Goal: Transaction & Acquisition: Book appointment/travel/reservation

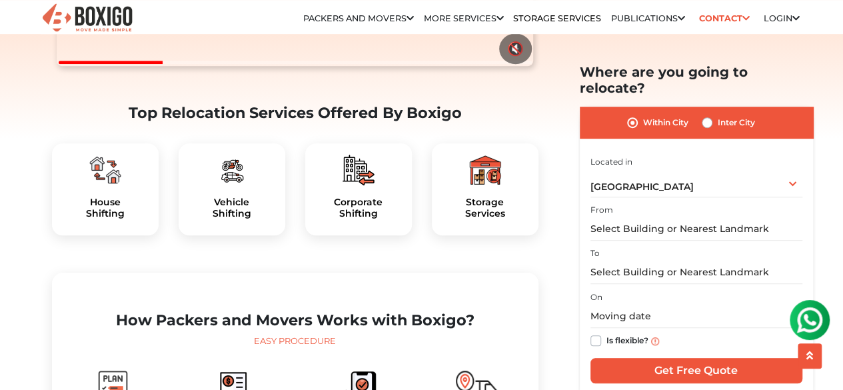
scroll to position [391, 0]
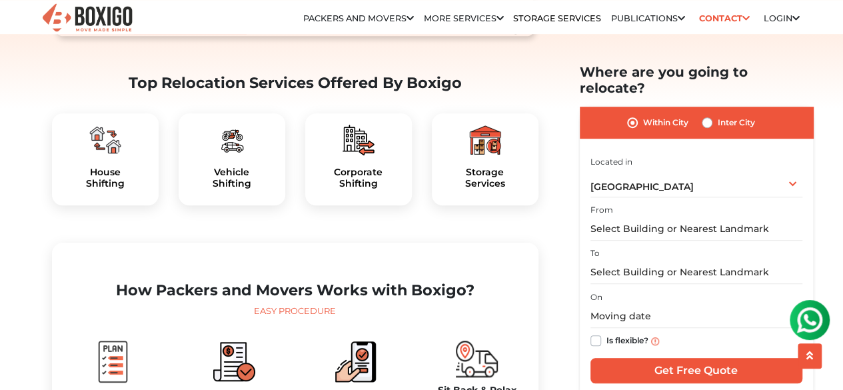
click at [87, 197] on div "House Shifting" at bounding box center [105, 159] width 107 height 92
click at [115, 189] on h5 "House Shifting" at bounding box center [105, 178] width 85 height 23
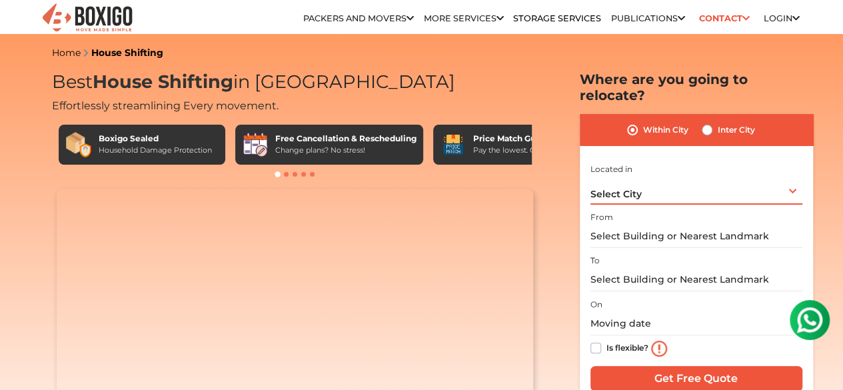
click at [650, 184] on div "Select City Select City Bangalore Bengaluru Bhopal Bhubaneswar Chennai Coimbato…" at bounding box center [696, 191] width 212 height 28
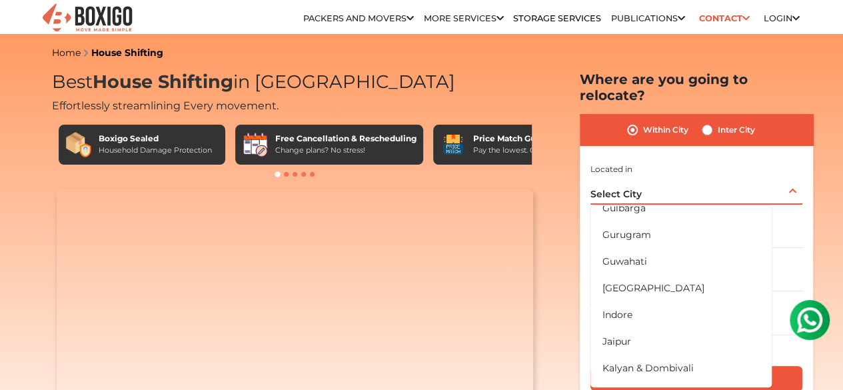
scroll to position [252, 0]
click at [672, 274] on li "[GEOGRAPHIC_DATA]" at bounding box center [680, 287] width 181 height 27
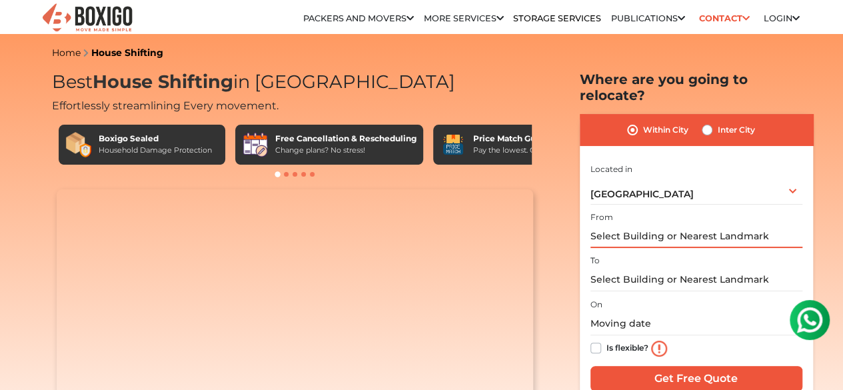
click at [664, 225] on input "text" at bounding box center [696, 236] width 212 height 23
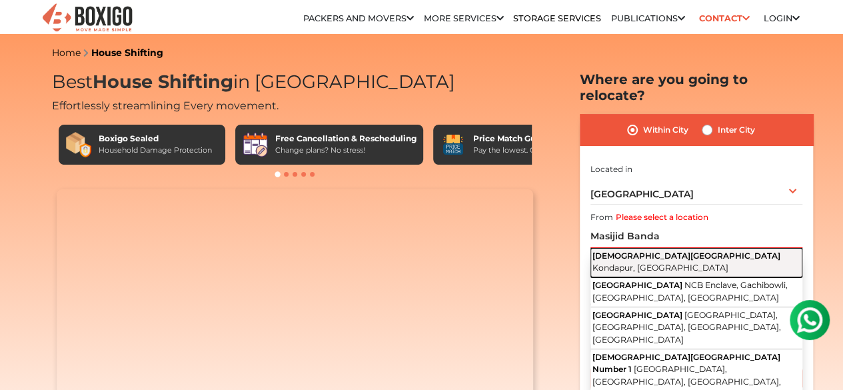
click at [662, 263] on span "Kondapur, Telangana" at bounding box center [660, 268] width 136 height 10
type input "Masjid Banda, Kondapur, Telangana"
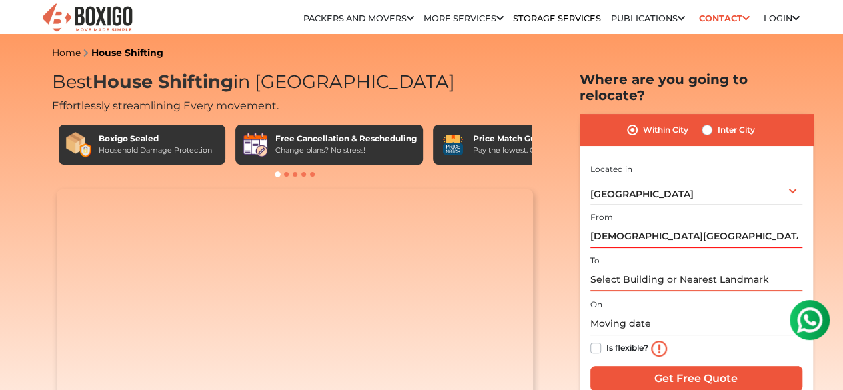
click at [637, 275] on input "text" at bounding box center [696, 279] width 212 height 23
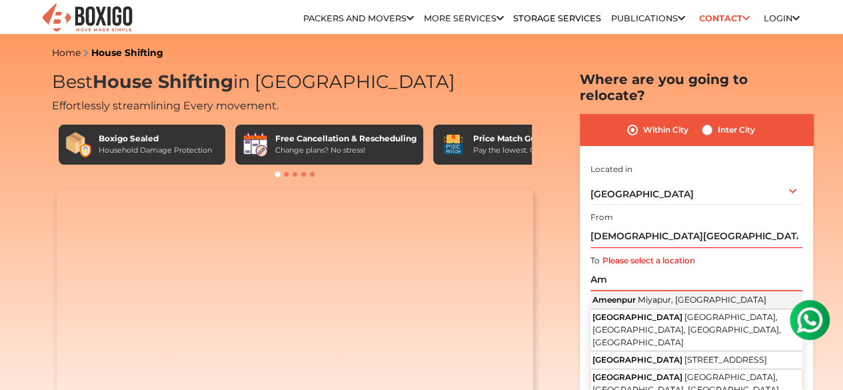
type input "A"
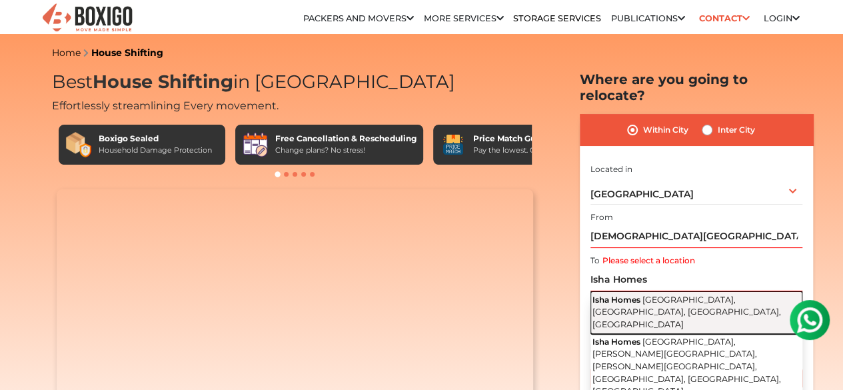
click at [660, 295] on span "Ameenpur, Miyapur, Hyderabad, Telangana" at bounding box center [686, 312] width 189 height 35
type input "Isha Homes, Ameenpur, Miyapur, Hyderabad, Telangana"
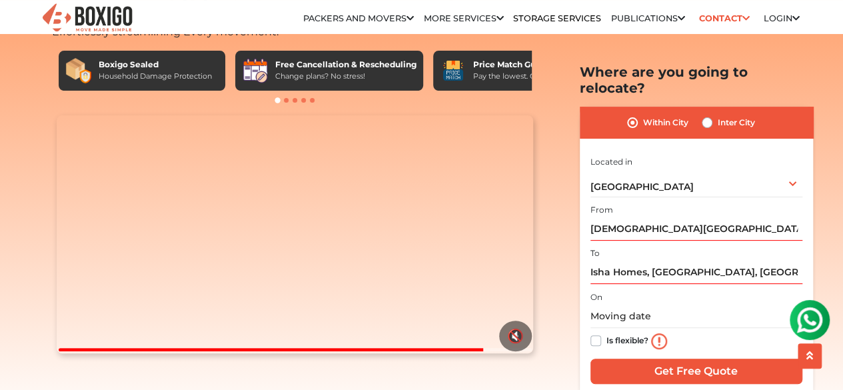
scroll to position [75, 0]
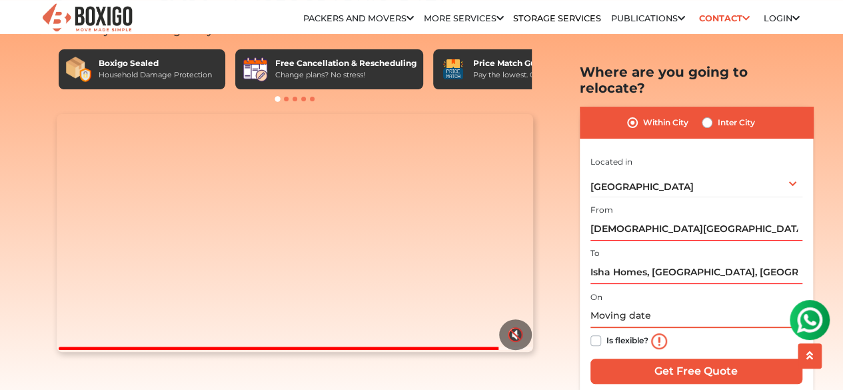
click at [605, 305] on input "text" at bounding box center [696, 316] width 212 height 23
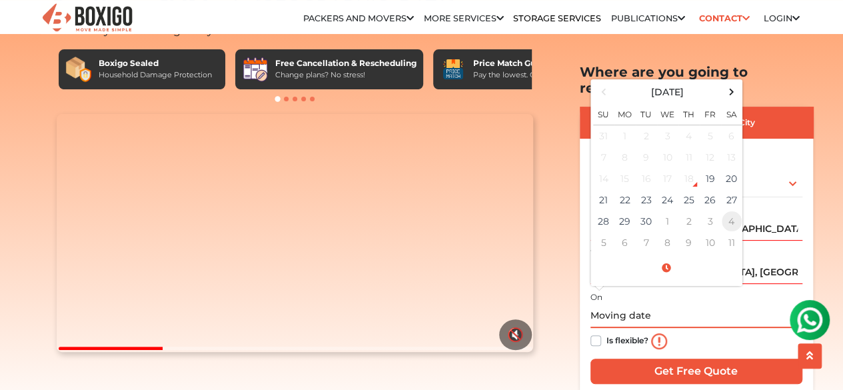
click at [734, 211] on td "4" at bounding box center [731, 221] width 21 height 21
click at [734, 211] on td "1" at bounding box center [731, 221] width 21 height 21
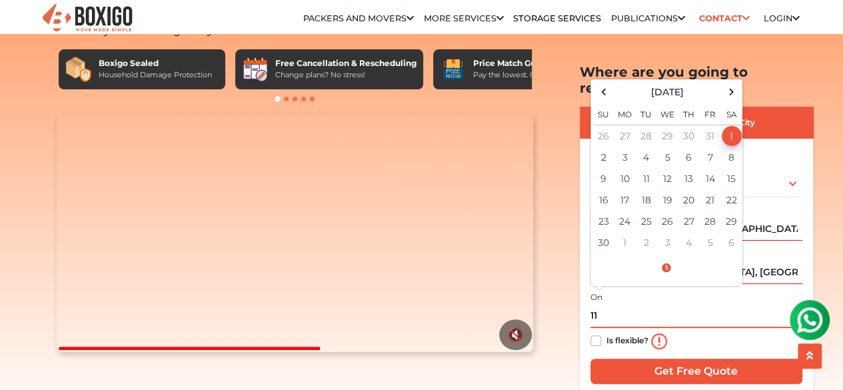
type input "1"
click at [606, 83] on span at bounding box center [603, 92] width 18 height 18
click at [732, 125] on td "4" at bounding box center [731, 136] width 21 height 22
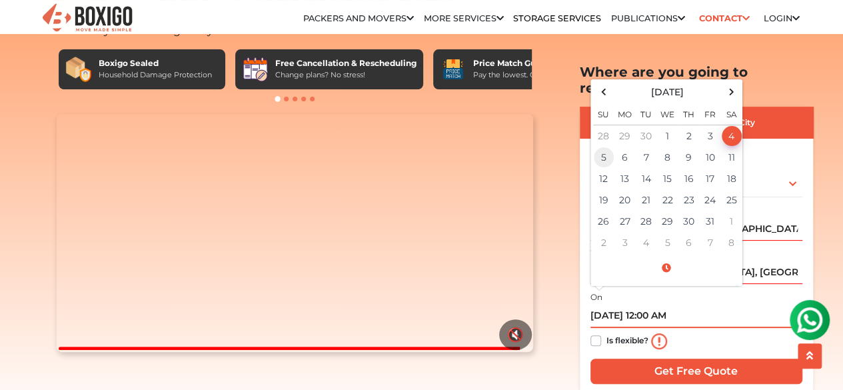
click at [602, 147] on td "5" at bounding box center [603, 157] width 21 height 21
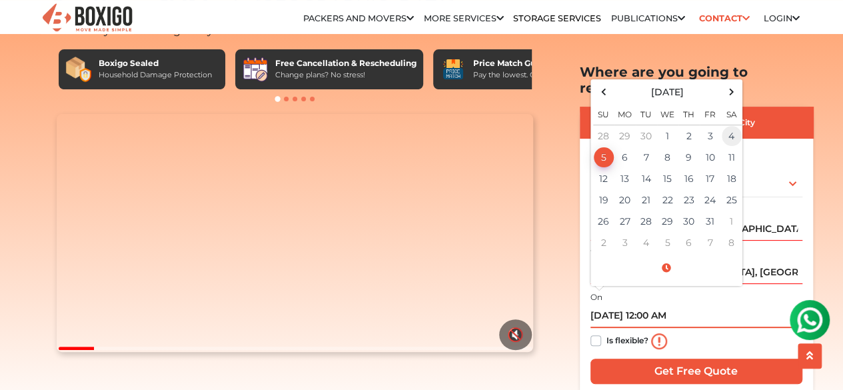
click at [730, 125] on td "4" at bounding box center [731, 136] width 21 height 22
click at [704, 305] on input "10/04/2025 12:00 AM" at bounding box center [696, 316] width 212 height 23
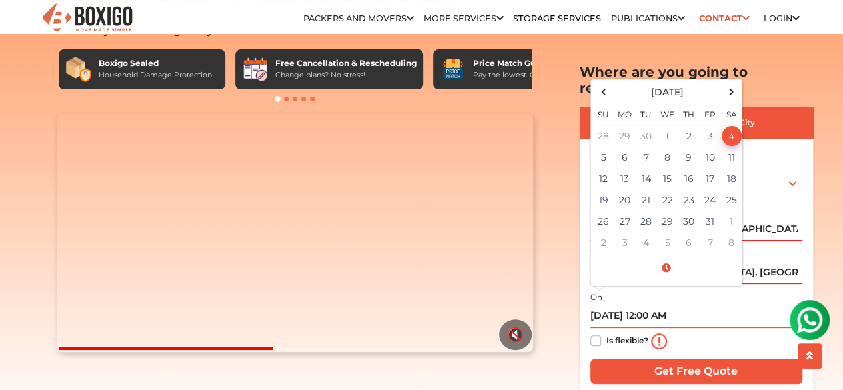
click at [705, 305] on input "10/04/2025 12:00 AM" at bounding box center [696, 316] width 212 height 23
type input "10/04/2025 6:00 PM"
click at [728, 335] on div "Is flexible?" at bounding box center [696, 341] width 212 height 27
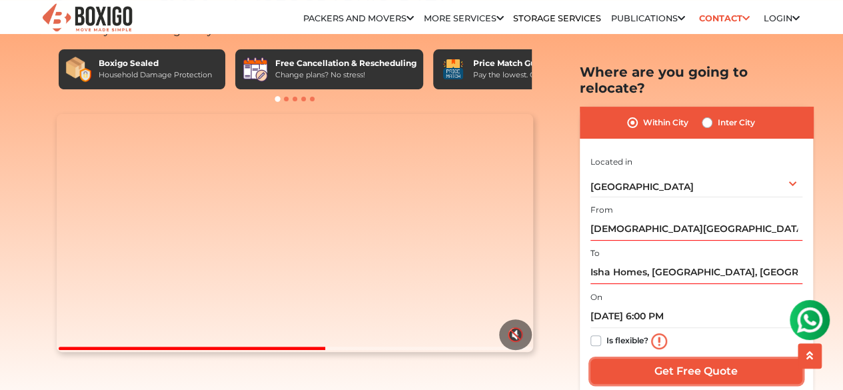
click at [738, 359] on input "Get Free Quote" at bounding box center [696, 371] width 212 height 25
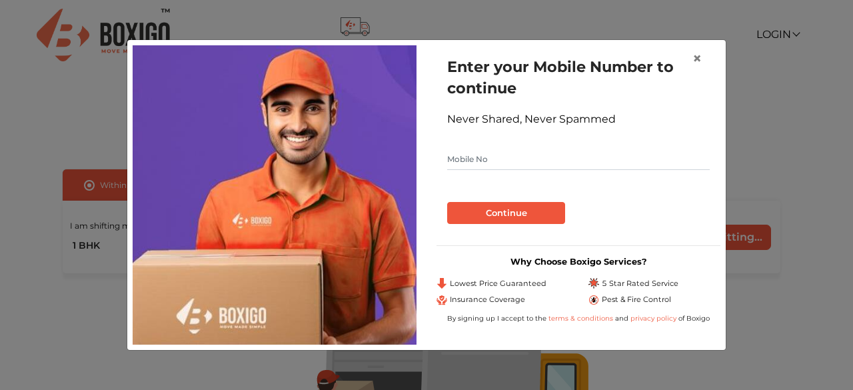
click at [491, 155] on input "text" at bounding box center [578, 159] width 263 height 21
type input "9742290497"
click at [549, 214] on button "Continue" at bounding box center [506, 213] width 118 height 23
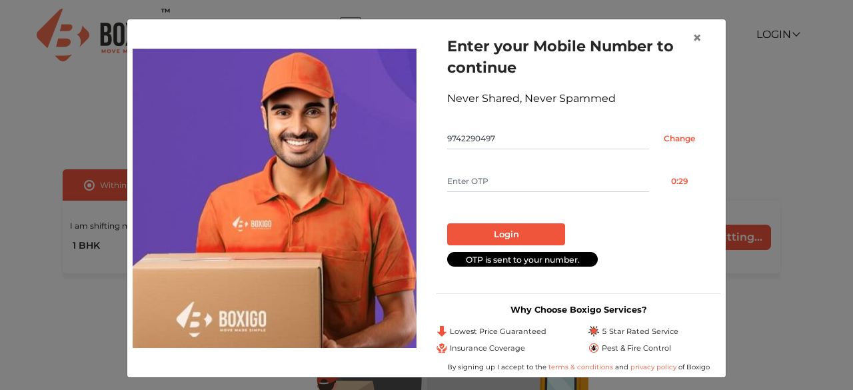
click at [492, 167] on form "Enter your Mobile Number to continue Never Shared, Never Spammed 9742290497 Cha…" at bounding box center [578, 150] width 263 height 231
click at [479, 175] on input "text" at bounding box center [548, 181] width 202 height 21
type input "7466"
click at [532, 230] on button "Login" at bounding box center [506, 234] width 118 height 23
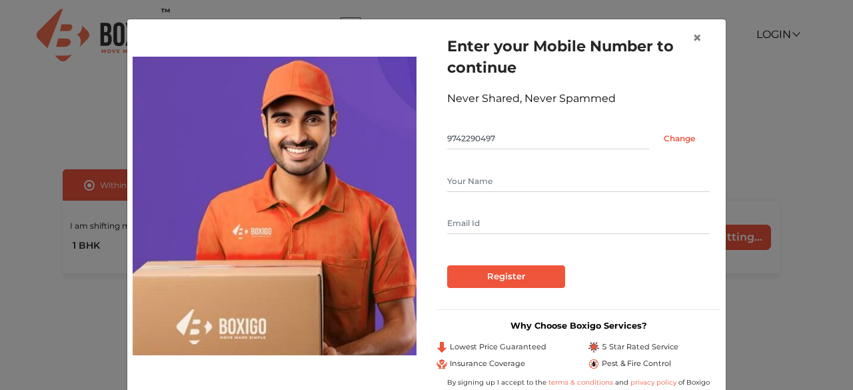
drag, startPoint x: 467, startPoint y: 163, endPoint x: 479, endPoint y: 189, distance: 28.6
click at [479, 189] on form "Enter your Mobile Number to continue Never Shared, Never Spammed 9742290497 Cha…" at bounding box center [578, 161] width 263 height 253
click at [479, 189] on input "text" at bounding box center [578, 181] width 263 height 21
type input "Naresh"
click at [464, 280] on input "Register" at bounding box center [506, 276] width 118 height 23
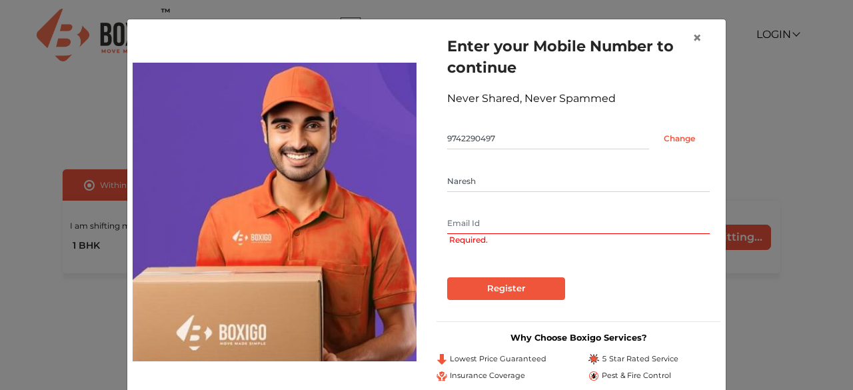
click at [477, 231] on input "text" at bounding box center [578, 223] width 263 height 21
type input "nareshkrish97fico@gmail.com"
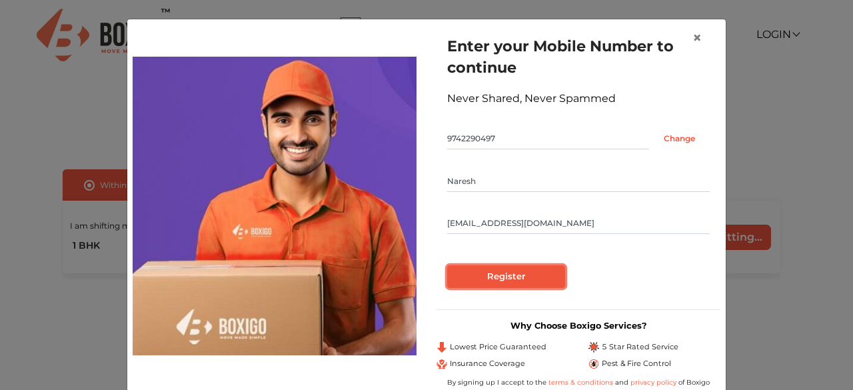
click at [461, 273] on input "Register" at bounding box center [506, 276] width 118 height 23
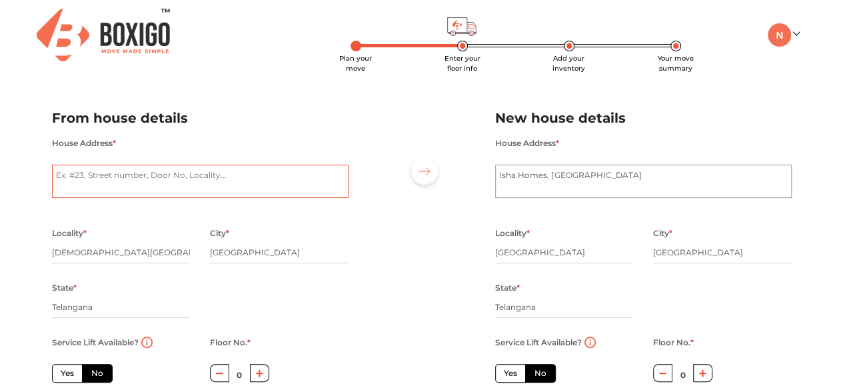
click at [140, 187] on textarea "House Address *" at bounding box center [200, 181] width 297 height 33
type textarea "101, Sri Sai residency Masijid Banda, Kondapur"
click at [537, 181] on textarea "Isha Homes, Ameenpur" at bounding box center [643, 181] width 297 height 33
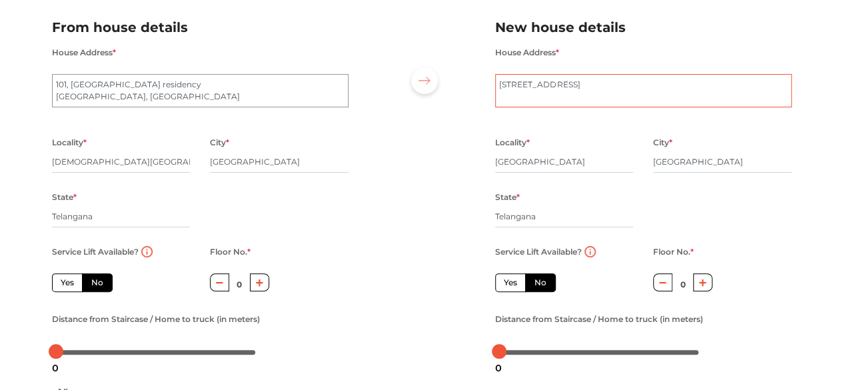
scroll to position [131, 0]
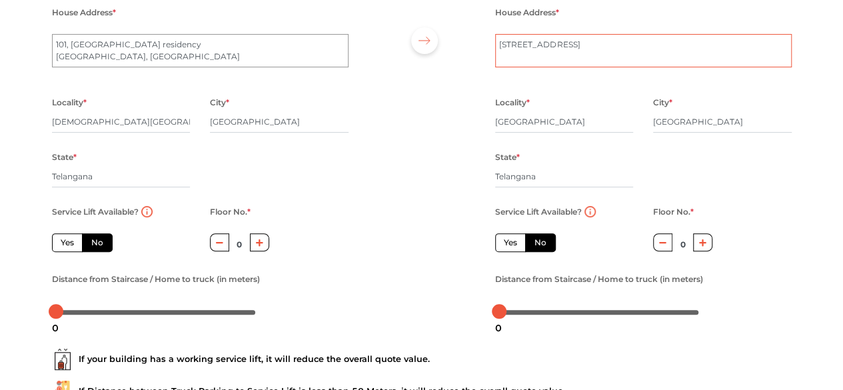
type textarea "405 Block A Isha Homes, Ameenpur"
click at [702, 245] on icon "button" at bounding box center [702, 242] width 7 height 7
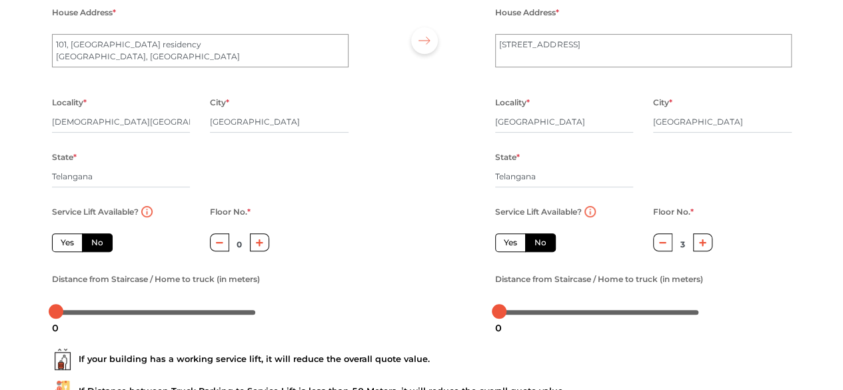
type input "4"
click at [261, 241] on icon "button" at bounding box center [259, 243] width 7 height 8
type input "1"
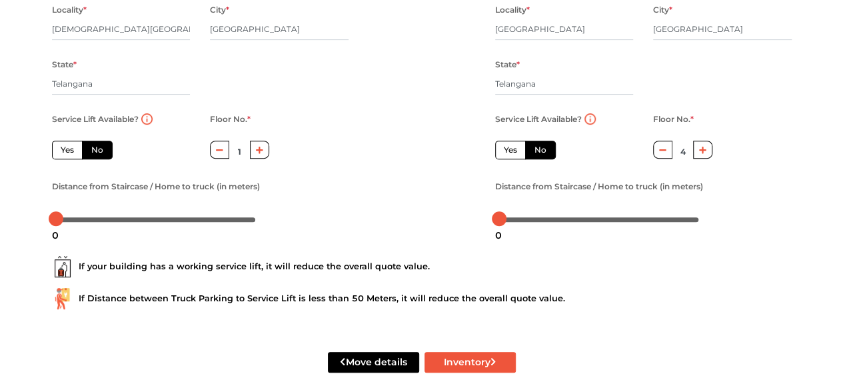
scroll to position [224, 0]
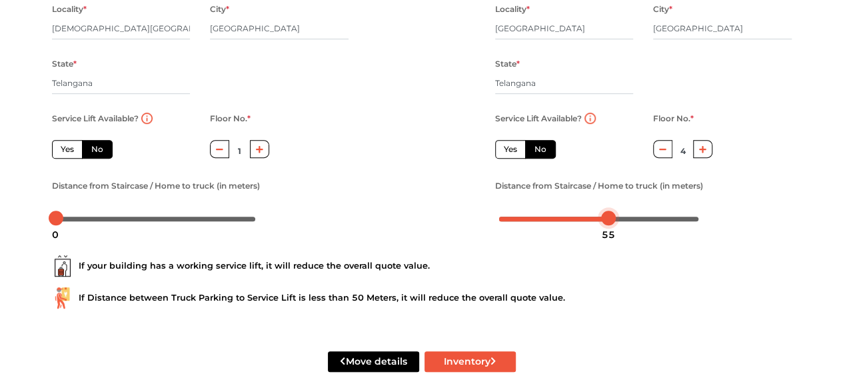
click at [513, 222] on div at bounding box center [599, 218] width 200 height 8
click at [514, 225] on div "7" at bounding box center [512, 234] width 17 height 23
click at [518, 225] on div "10" at bounding box center [518, 234] width 24 height 23
click at [64, 219] on div at bounding box center [156, 218] width 200 height 8
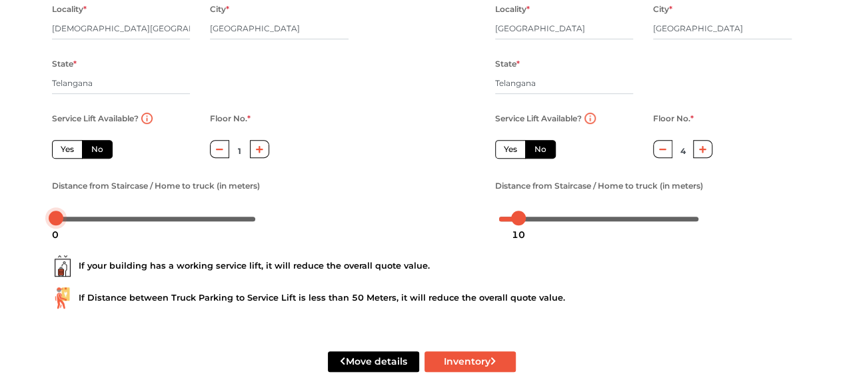
drag, startPoint x: 63, startPoint y: 223, endPoint x: 43, endPoint y: 225, distance: 19.4
click at [43, 225] on div "Distance from Staircase / Home to truck (in meters)" at bounding box center [200, 202] width 317 height 51
click at [61, 222] on div at bounding box center [56, 218] width 15 height 15
drag, startPoint x: 517, startPoint y: 221, endPoint x: 488, endPoint y: 221, distance: 28.7
click at [488, 221] on div "Distance from Staircase / Home to truck (in meters)" at bounding box center [643, 202] width 317 height 51
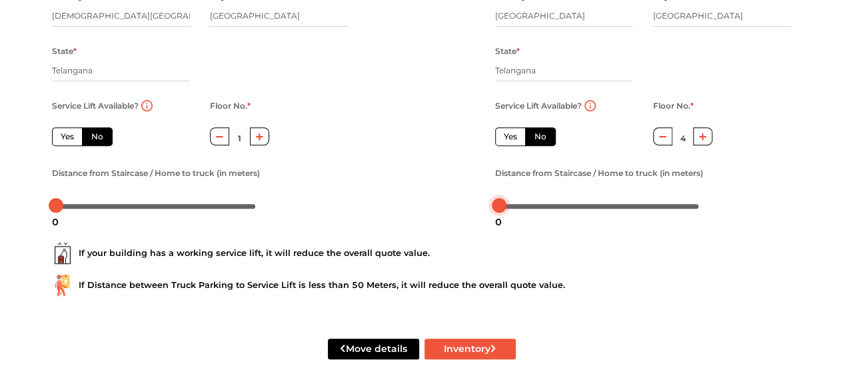
scroll to position [240, 0]
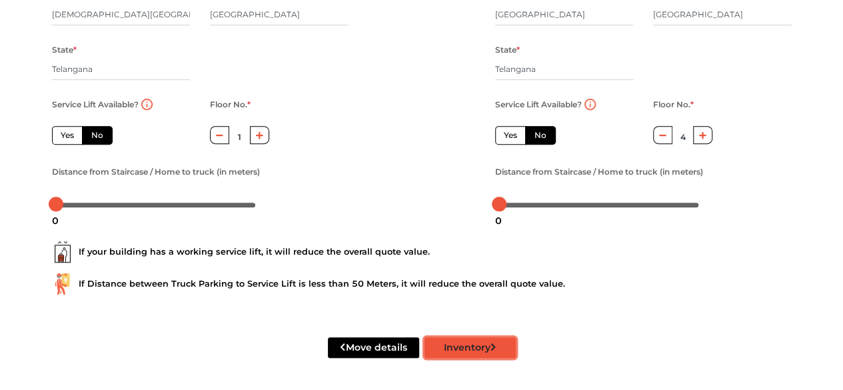
click at [493, 345] on icon "submit" at bounding box center [492, 347] width 5 height 8
radio input "true"
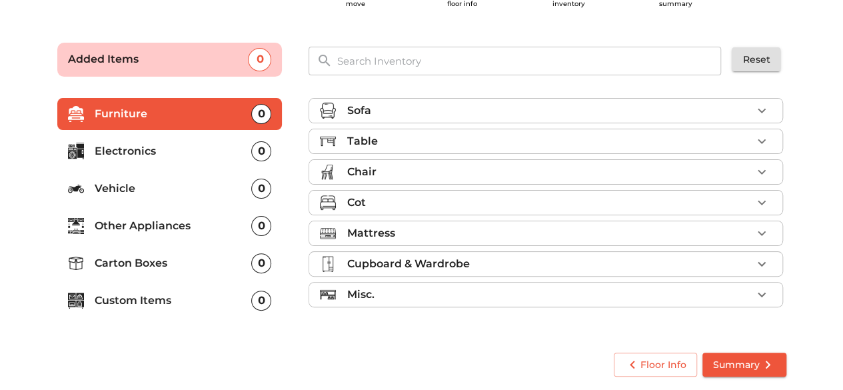
scroll to position [64, 0]
click at [765, 292] on icon "button" at bounding box center [762, 295] width 16 height 16
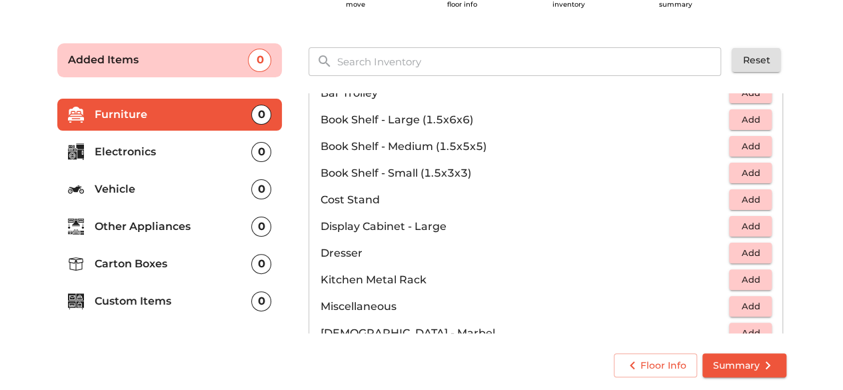
scroll to position [0, 0]
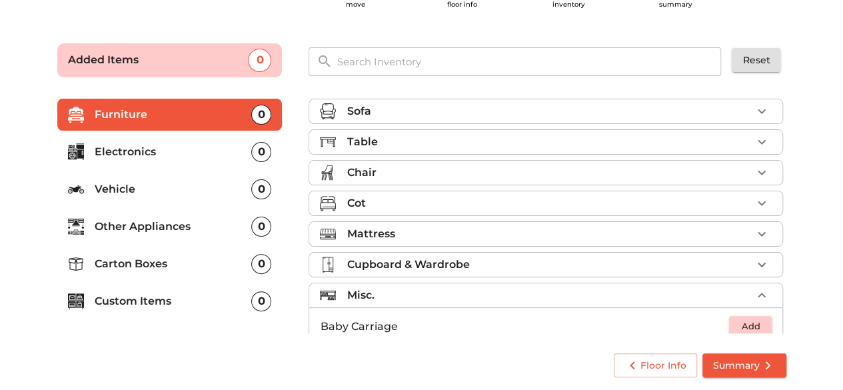
click at [649, 118] on div "Sofa" at bounding box center [549, 111] width 405 height 16
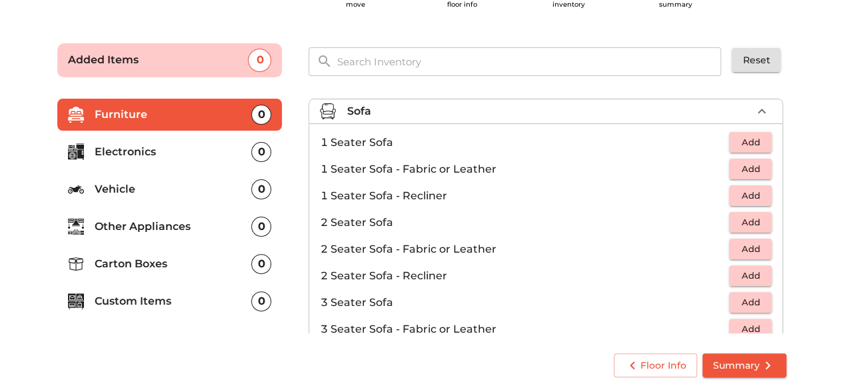
click at [740, 137] on span "Add" at bounding box center [750, 142] width 29 height 15
click at [575, 81] on div "Sofa 1 Added 1 Seater Sofa 1 1 Seater Sofa - Fabric or Leather Add 1 Seater Sof…" at bounding box center [547, 214] width 504 height 268
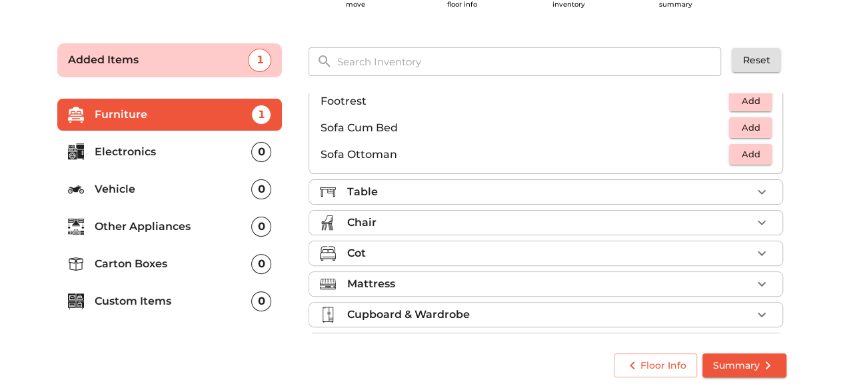
scroll to position [365, 0]
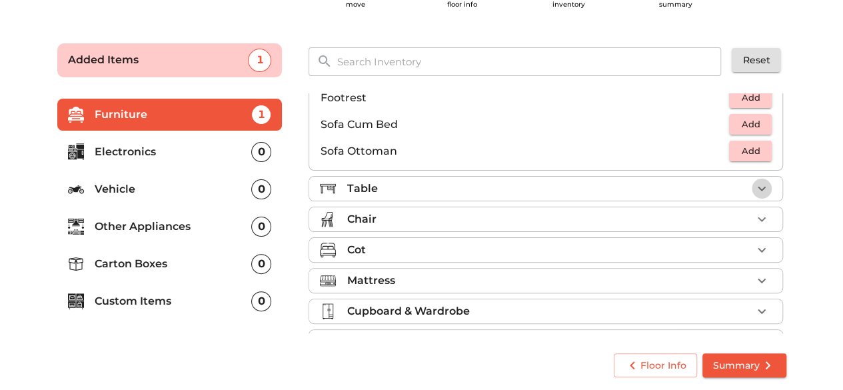
click at [754, 187] on icon "button" at bounding box center [762, 189] width 16 height 16
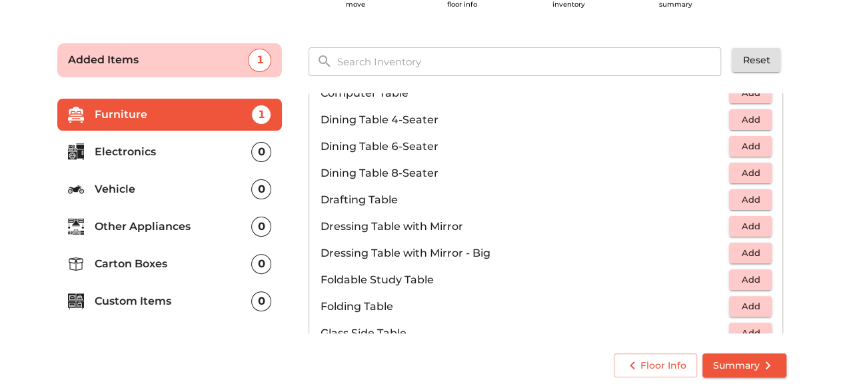
scroll to position [200, 0]
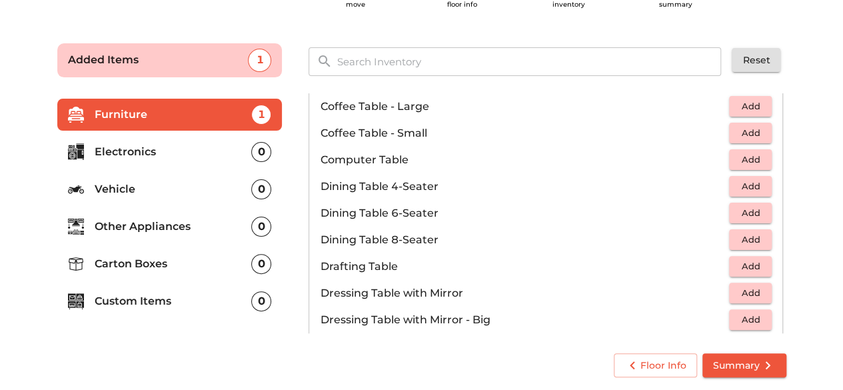
click at [405, 185] on p "Dining Table 4-Seater" at bounding box center [524, 187] width 409 height 16
click at [736, 185] on span "Add" at bounding box center [750, 186] width 29 height 15
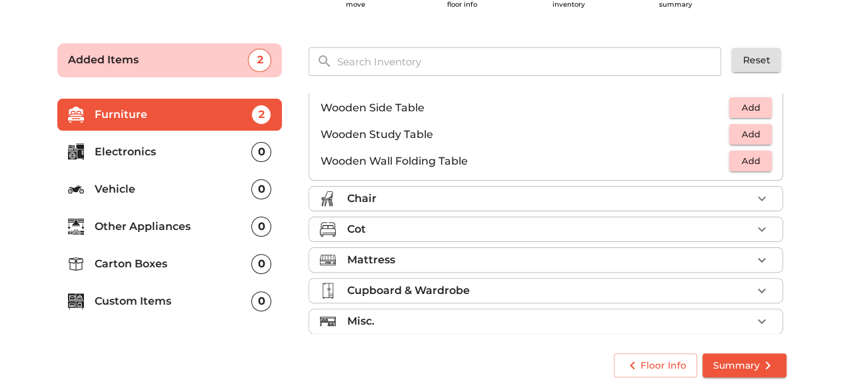
scroll to position [926, 0]
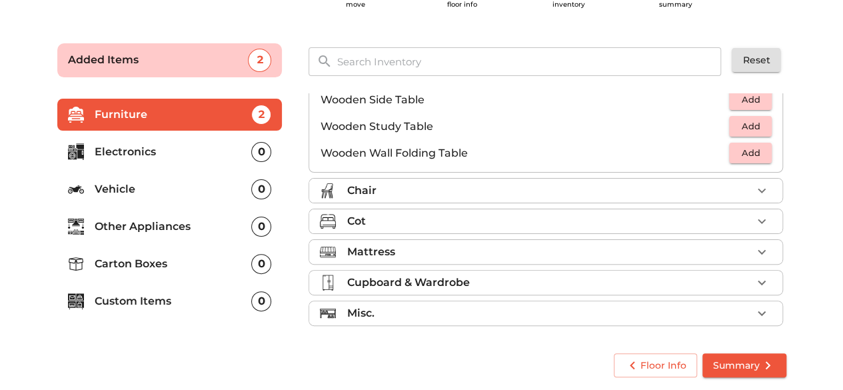
click at [754, 186] on icon "button" at bounding box center [762, 191] width 16 height 16
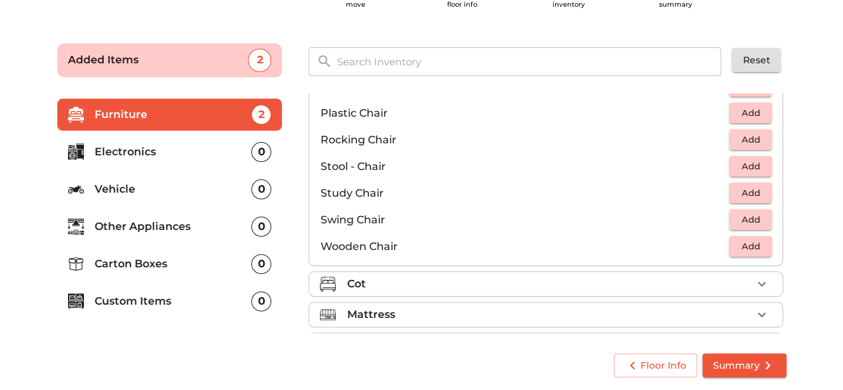
scroll to position [553, 0]
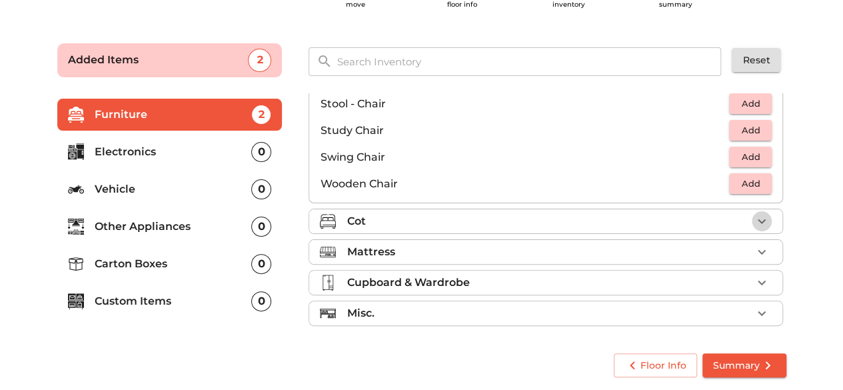
click at [752, 211] on button "button" at bounding box center [762, 221] width 20 height 20
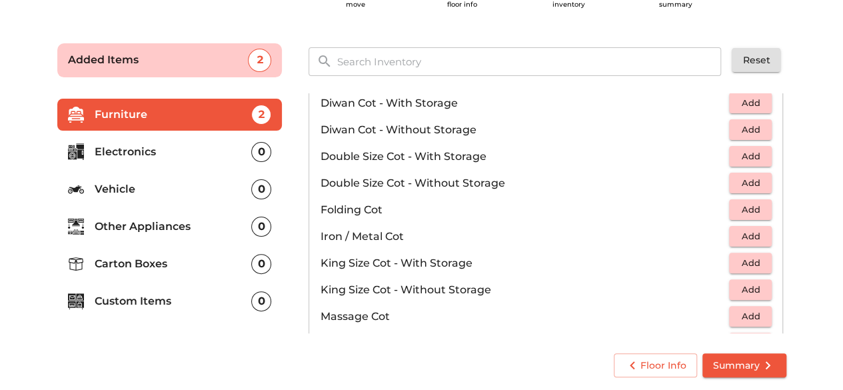
scroll to position [95, 0]
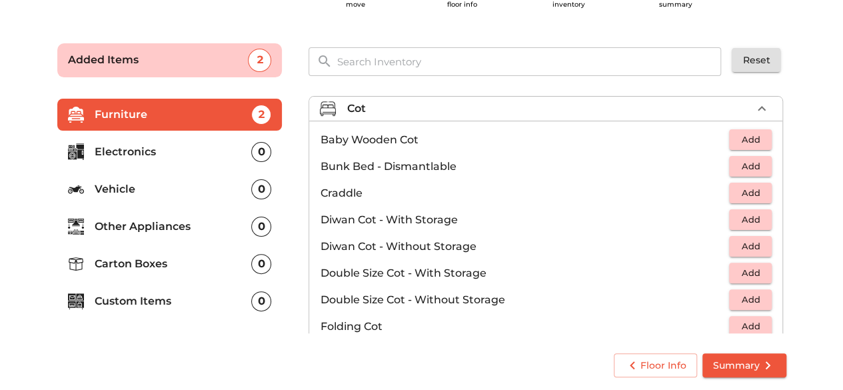
click at [743, 244] on span "Add" at bounding box center [750, 246] width 29 height 15
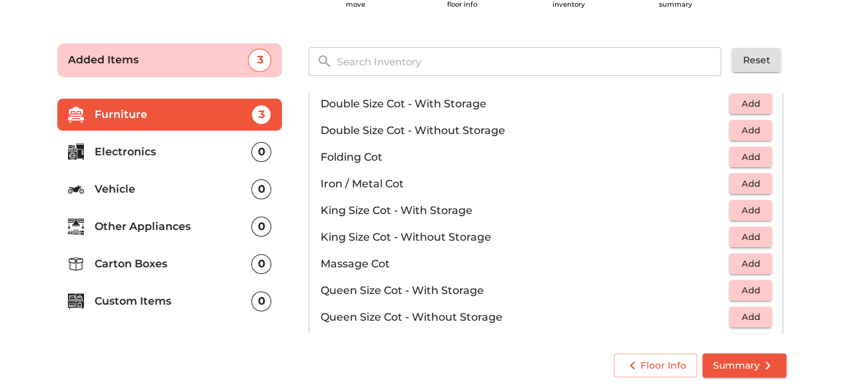
scroll to position [269, 0]
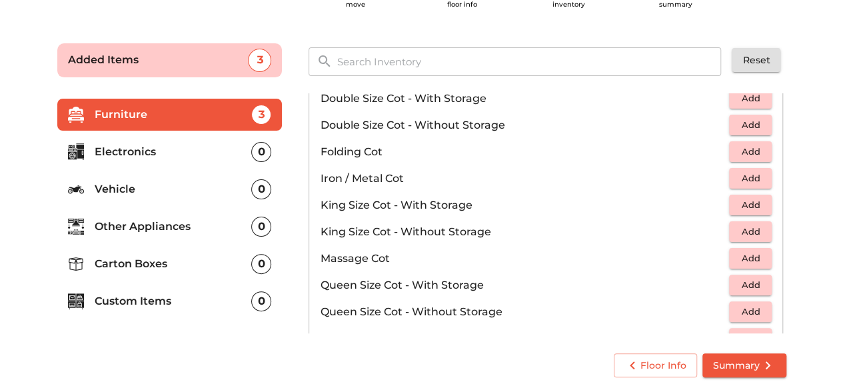
click at [749, 231] on span "Add" at bounding box center [750, 231] width 29 height 15
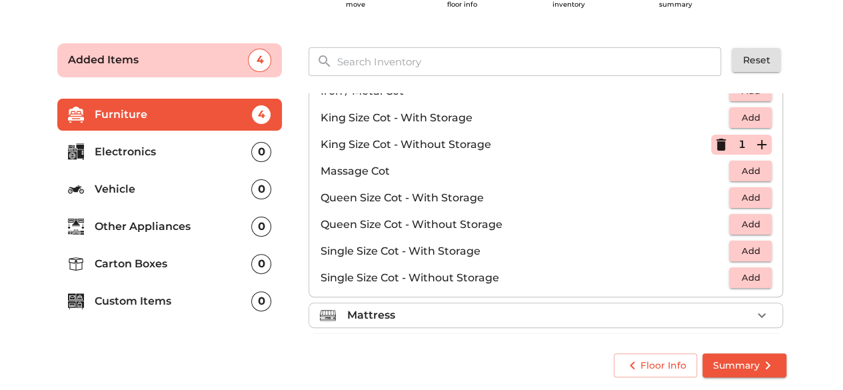
scroll to position [358, 0]
click at [751, 226] on span "Add" at bounding box center [750, 222] width 29 height 15
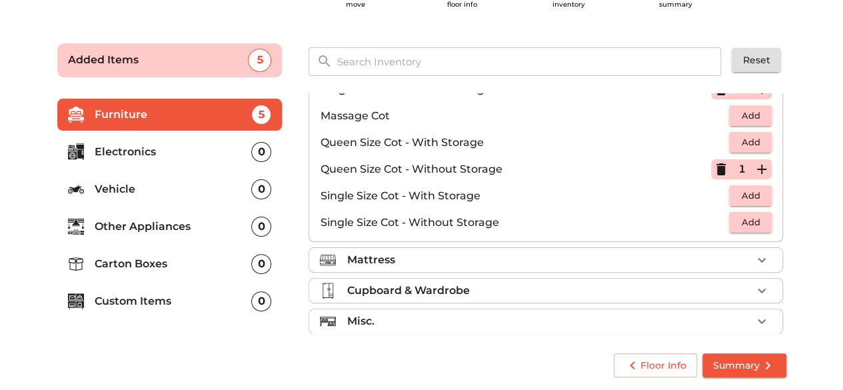
click at [756, 257] on icon "button" at bounding box center [762, 260] width 16 height 16
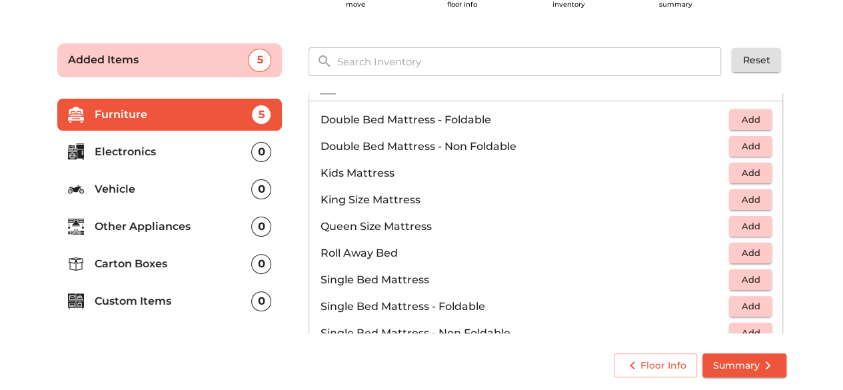
scroll to position [147, 0]
click at [746, 145] on span "Add" at bounding box center [750, 144] width 29 height 15
click at [754, 143] on icon "button" at bounding box center [762, 145] width 16 height 16
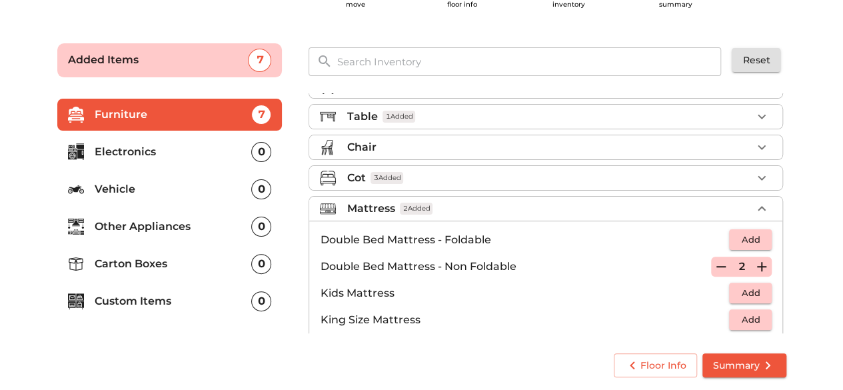
scroll to position [0, 0]
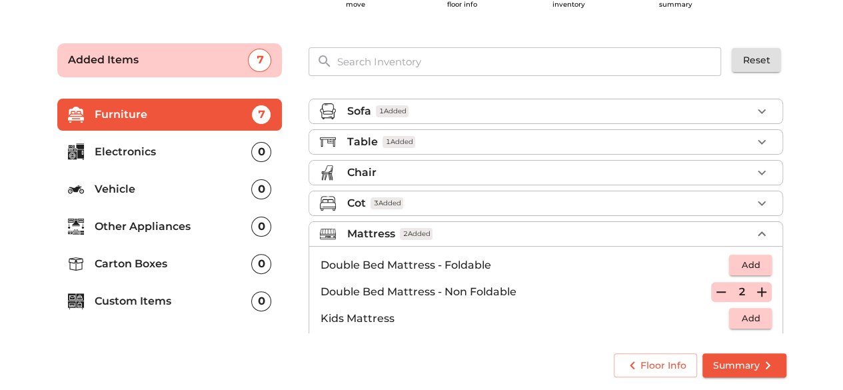
click at [756, 109] on icon "button" at bounding box center [762, 111] width 16 height 16
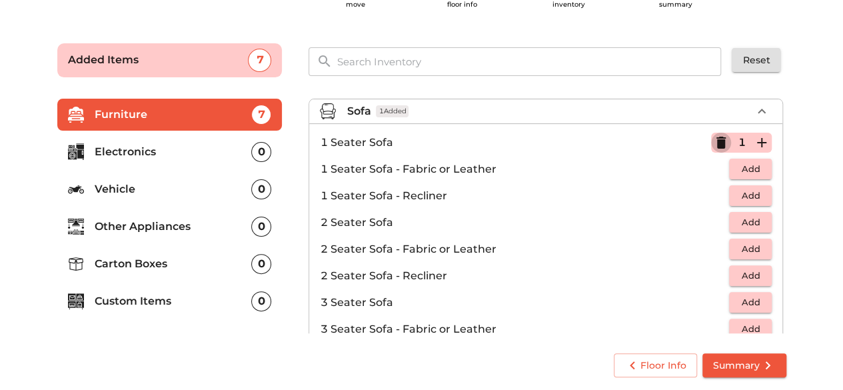
click at [716, 142] on icon "button" at bounding box center [720, 143] width 9 height 12
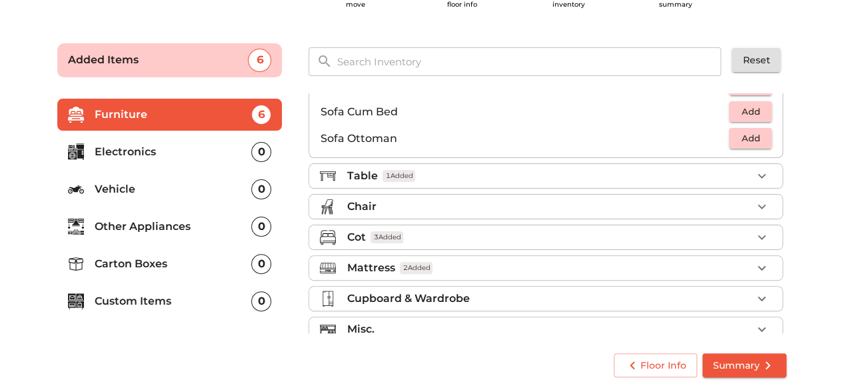
scroll to position [393, 0]
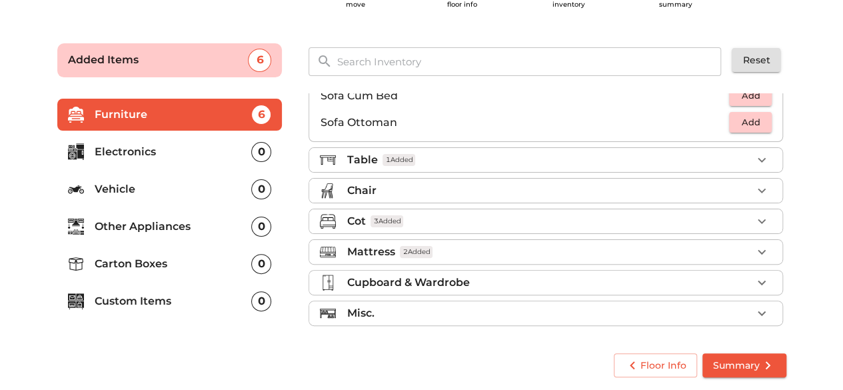
click at [754, 276] on icon "button" at bounding box center [762, 283] width 16 height 16
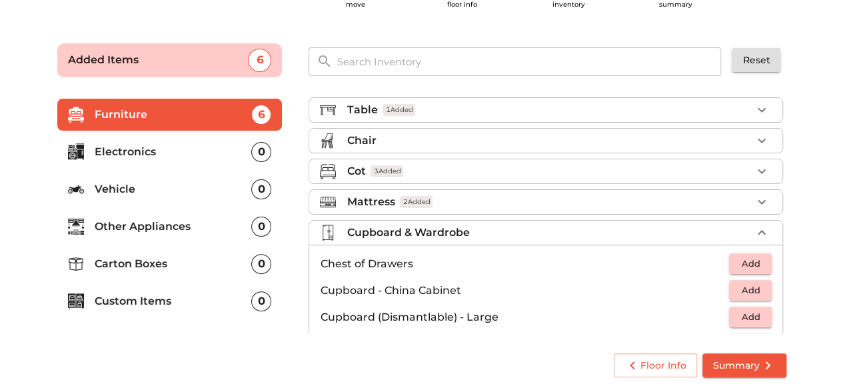
scroll to position [0, 0]
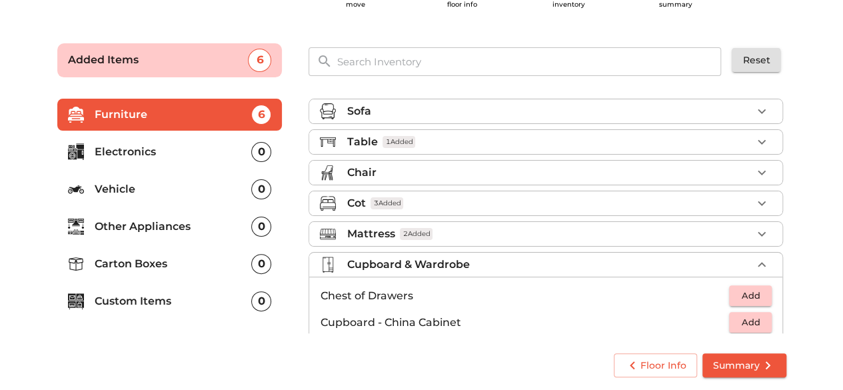
click at [768, 26] on div "Added Items 6 ​ Reset" at bounding box center [422, 56] width 756 height 63
click at [763, 363] on icon "submit" at bounding box center [768, 365] width 16 height 16
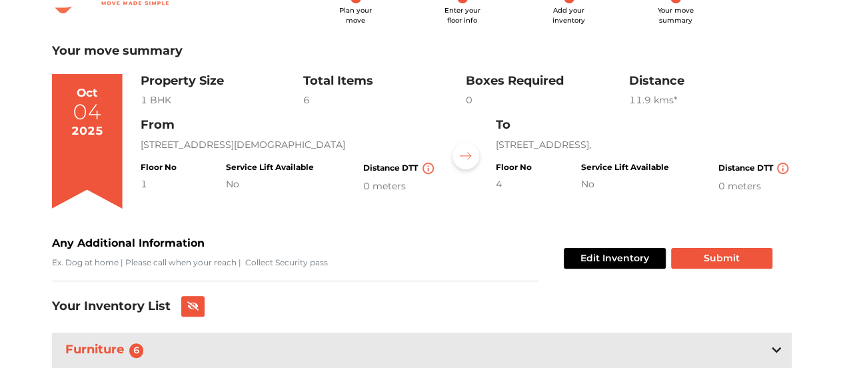
scroll to position [72, 0]
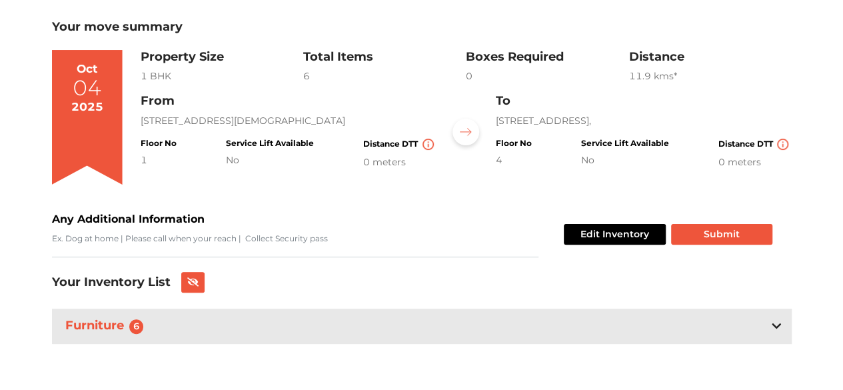
click at [766, 321] on div "Furniture 6" at bounding box center [422, 326] width 740 height 35
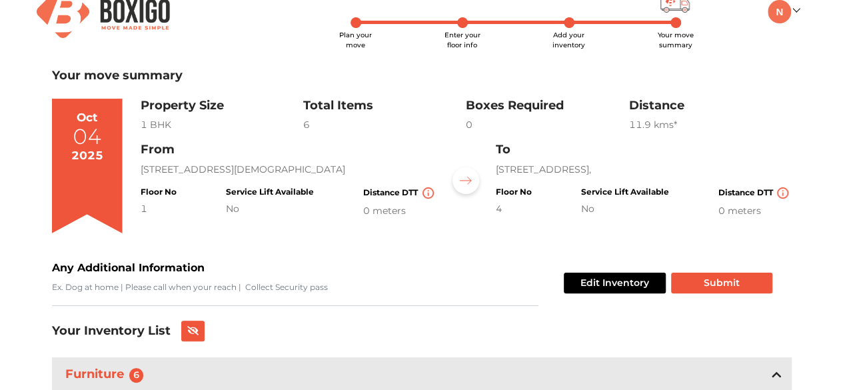
scroll to position [0, 0]
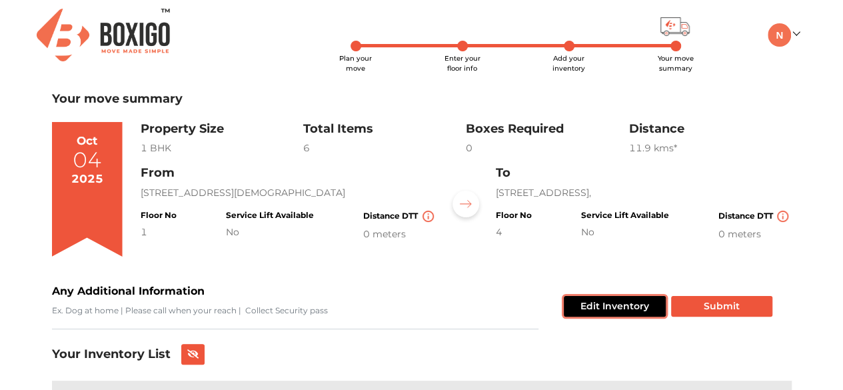
click at [624, 306] on button "Edit Inventory" at bounding box center [615, 306] width 102 height 21
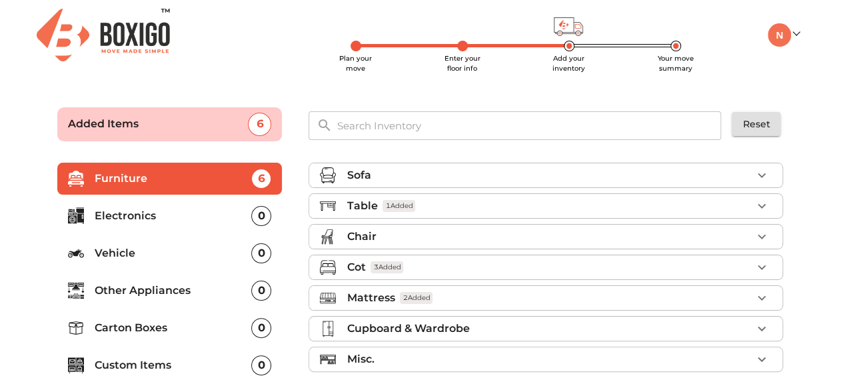
click at [145, 210] on p "Electronics" at bounding box center [173, 216] width 157 height 16
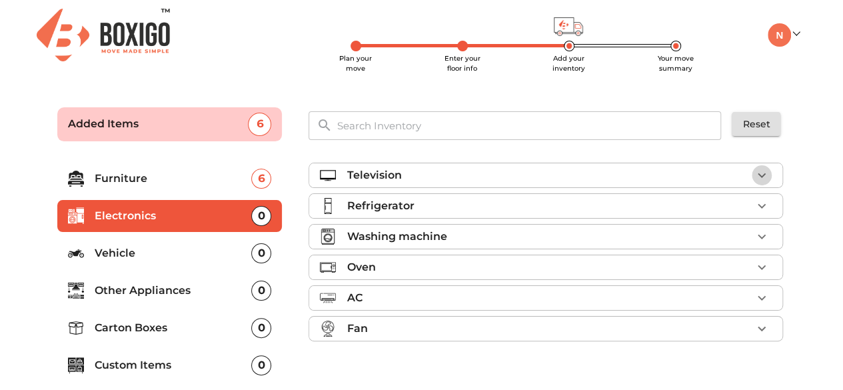
click at [753, 174] on button "button" at bounding box center [762, 175] width 20 height 20
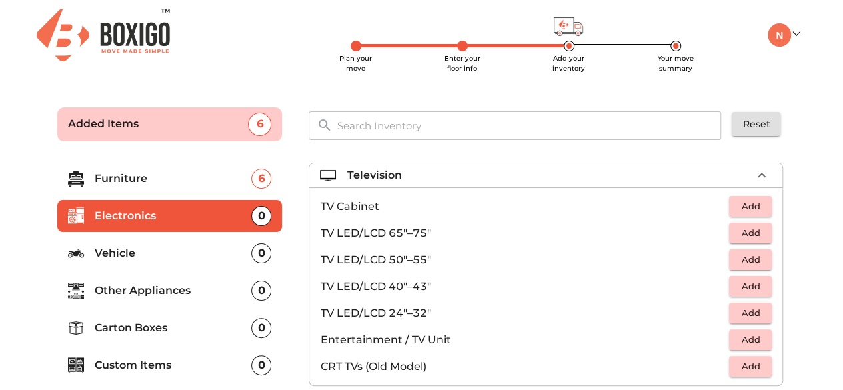
click at [736, 285] on span "Add" at bounding box center [750, 286] width 29 height 15
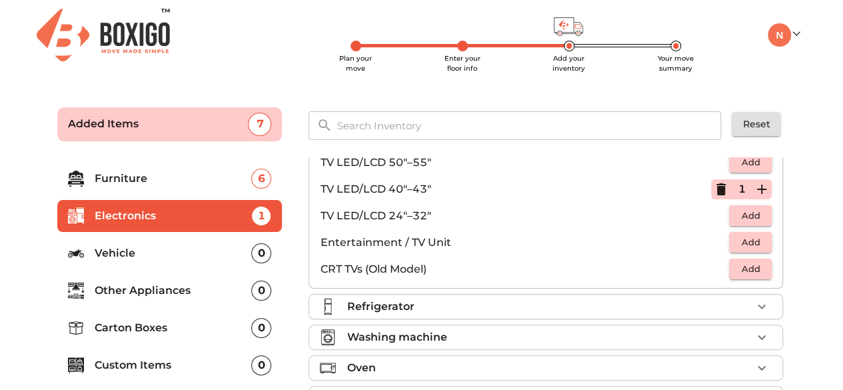
scroll to position [149, 0]
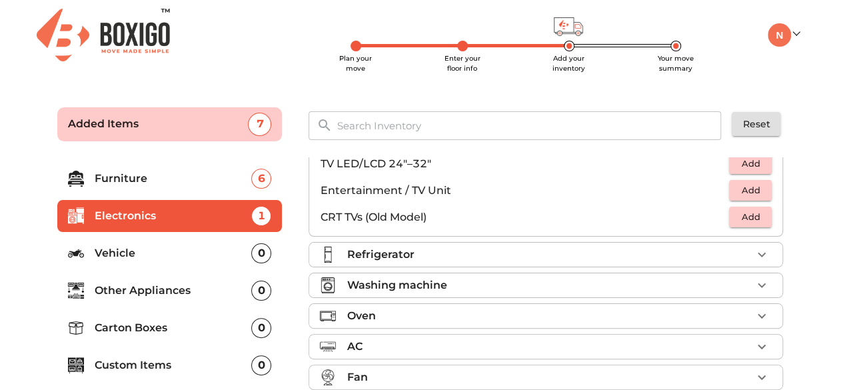
click at [761, 253] on icon "button" at bounding box center [762, 255] width 16 height 16
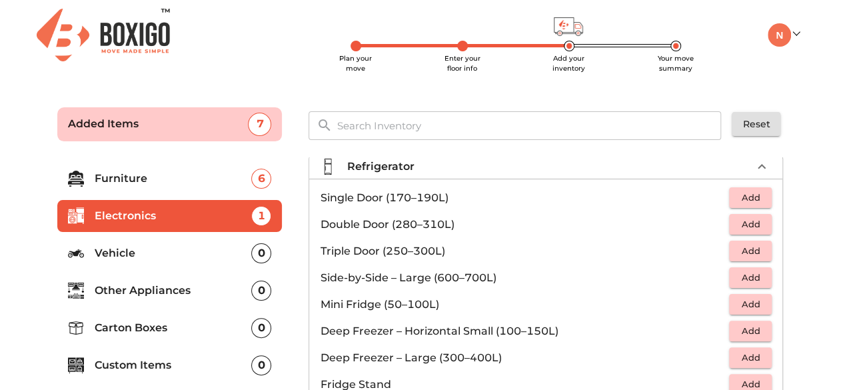
scroll to position [35, 0]
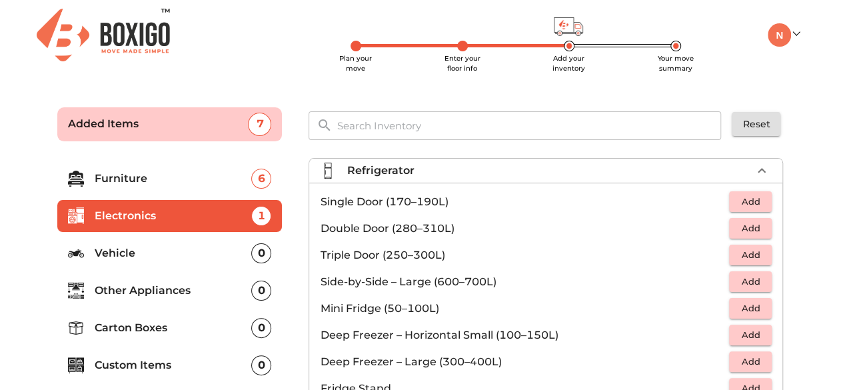
click at [746, 257] on span "Add" at bounding box center [750, 254] width 29 height 15
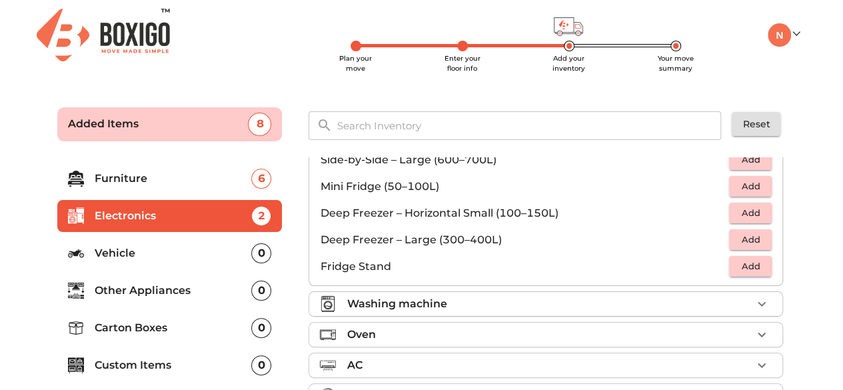
scroll to position [176, 0]
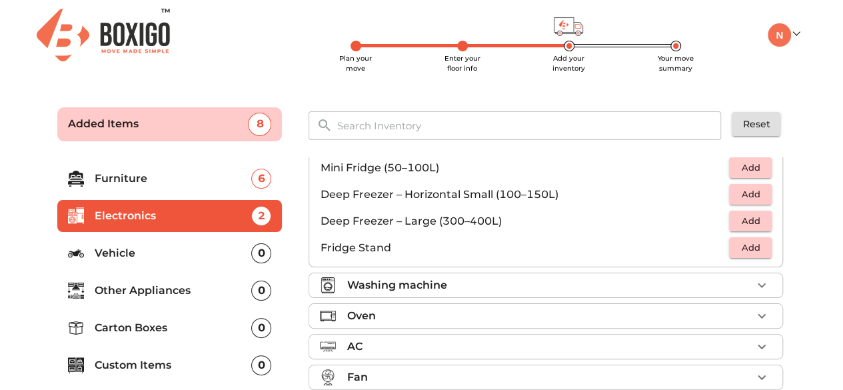
click at [752, 279] on button "button" at bounding box center [762, 285] width 20 height 20
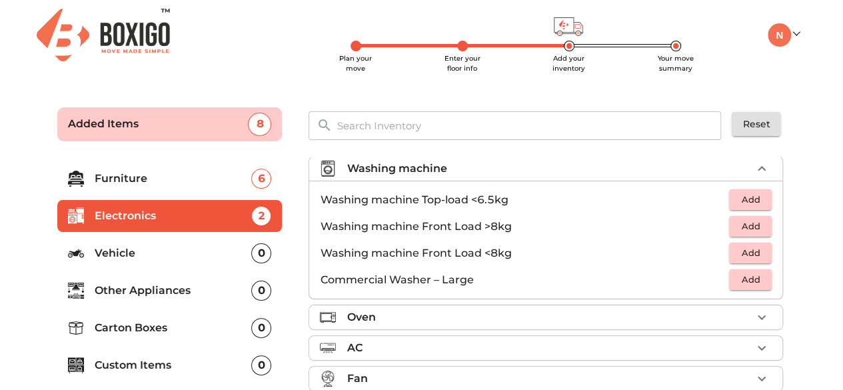
scroll to position [61, 0]
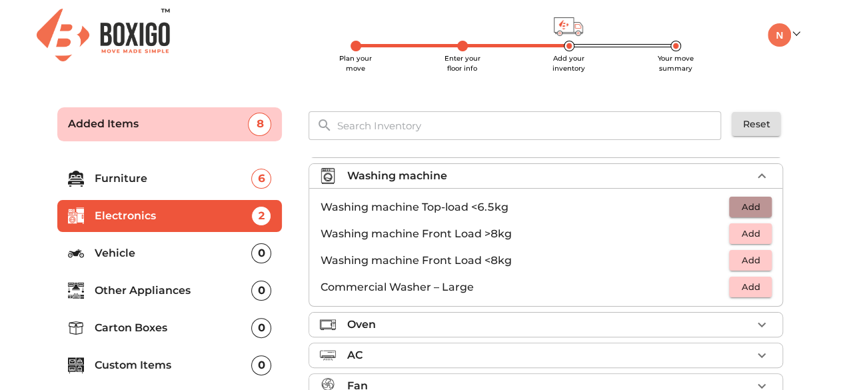
click at [736, 205] on span "Add" at bounding box center [750, 206] width 29 height 15
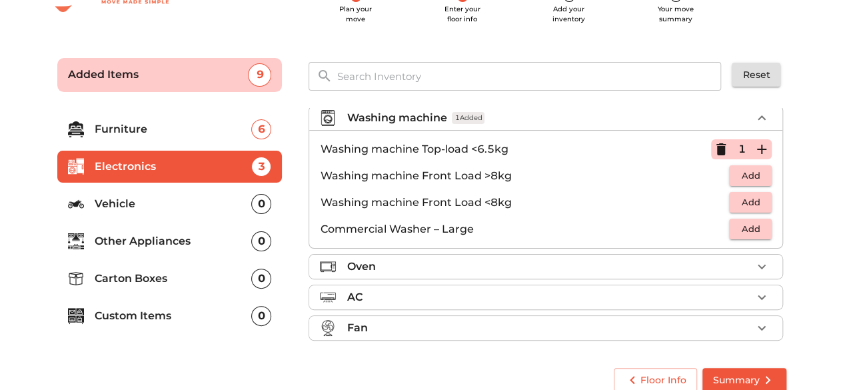
scroll to position [64, 0]
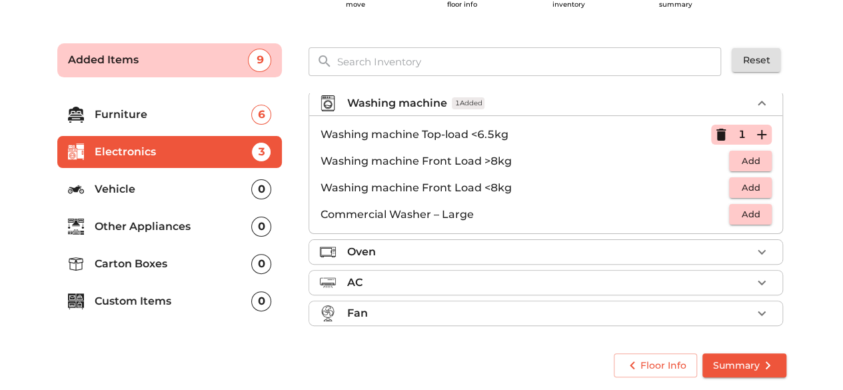
click at [155, 195] on p "Vehicle" at bounding box center [173, 189] width 157 height 16
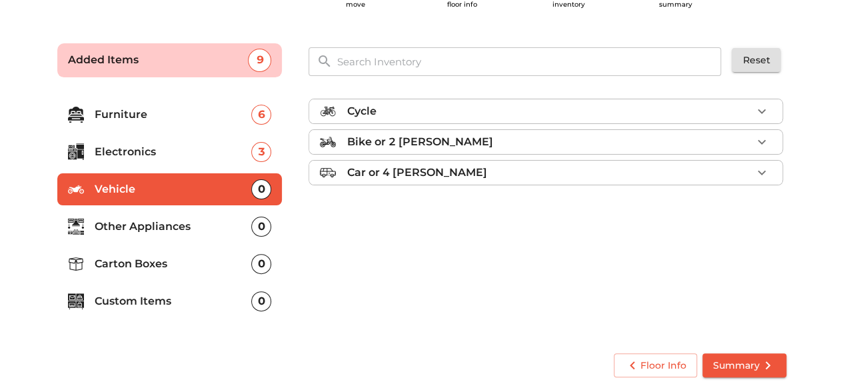
scroll to position [0, 0]
click at [163, 221] on p "Other Appliances" at bounding box center [173, 227] width 157 height 16
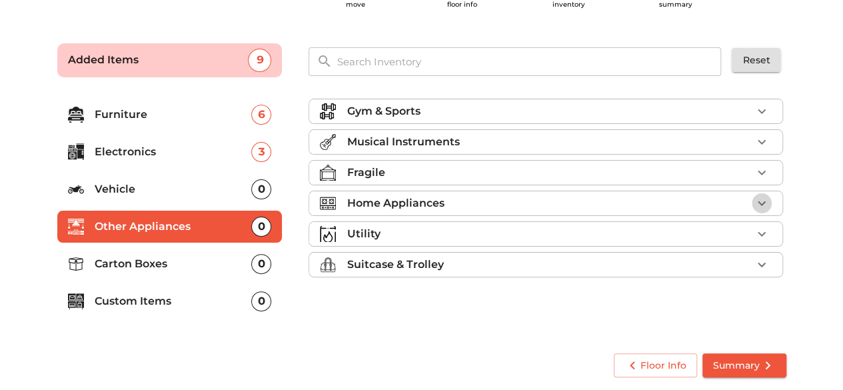
click at [766, 200] on icon "button" at bounding box center [762, 203] width 16 height 16
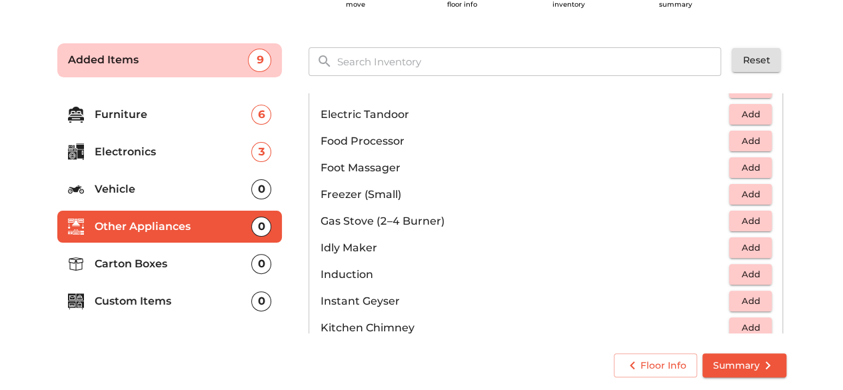
scroll to position [533, 0]
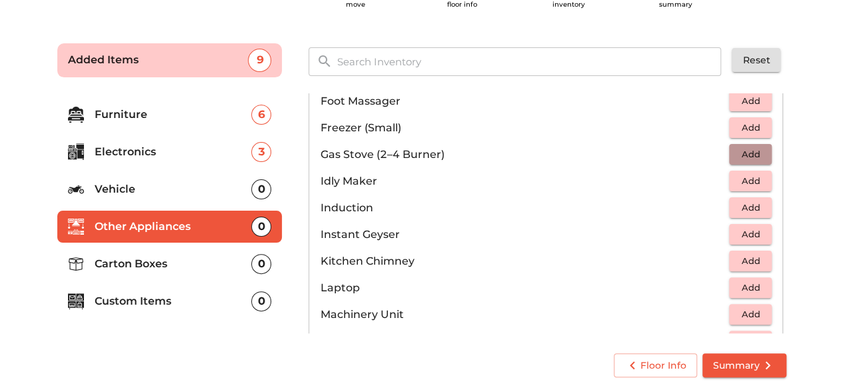
click at [742, 150] on span "Add" at bounding box center [750, 154] width 29 height 15
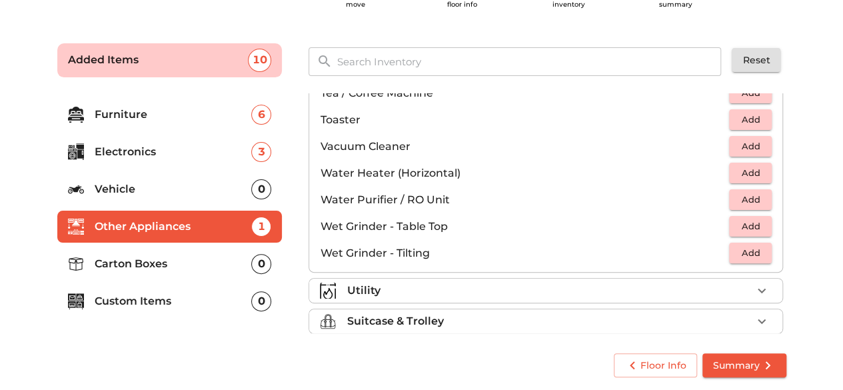
scroll to position [922, 0]
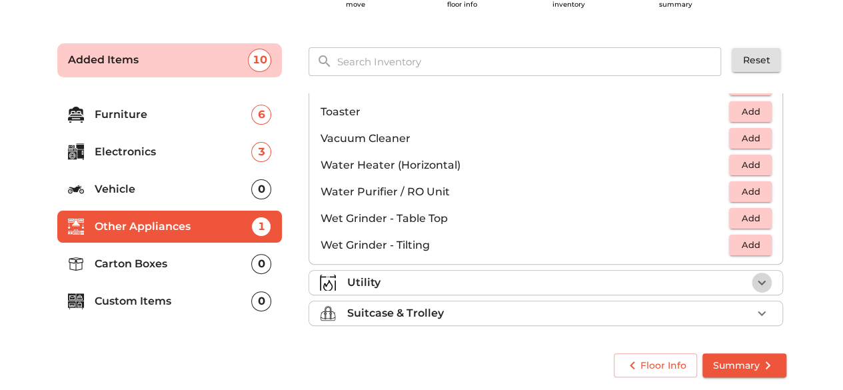
click at [754, 275] on icon "button" at bounding box center [762, 283] width 16 height 16
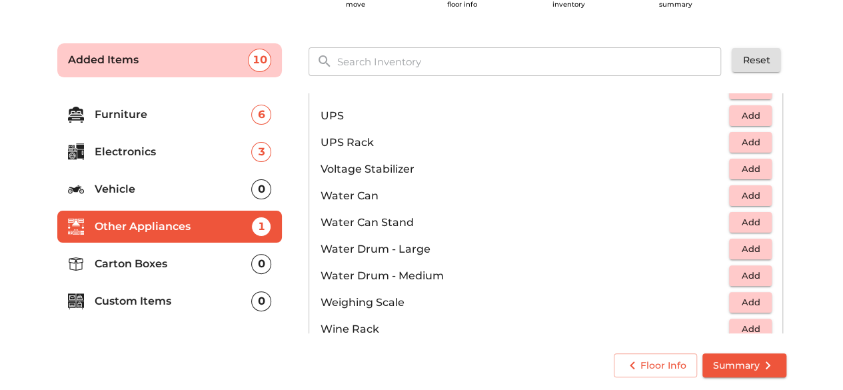
scroll to position [1002, 0]
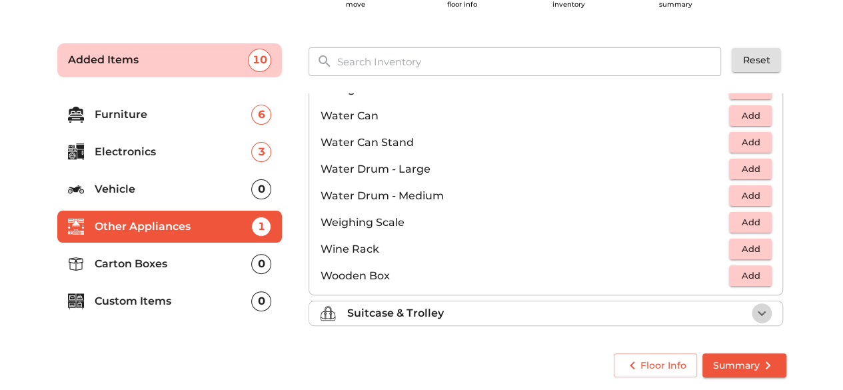
click at [756, 307] on icon "button" at bounding box center [762, 313] width 16 height 16
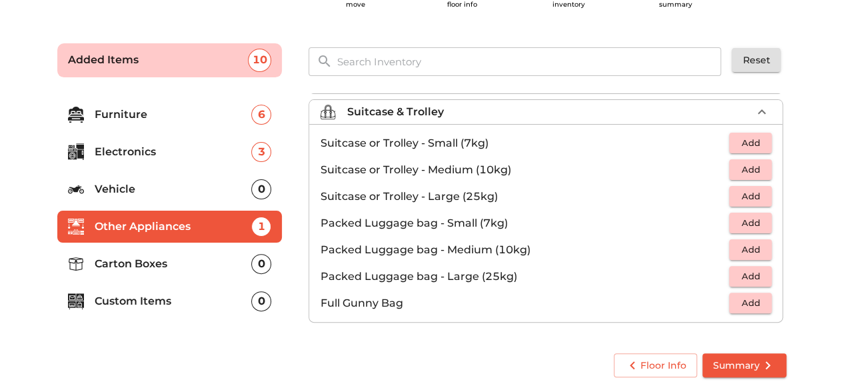
scroll to position [149, 0]
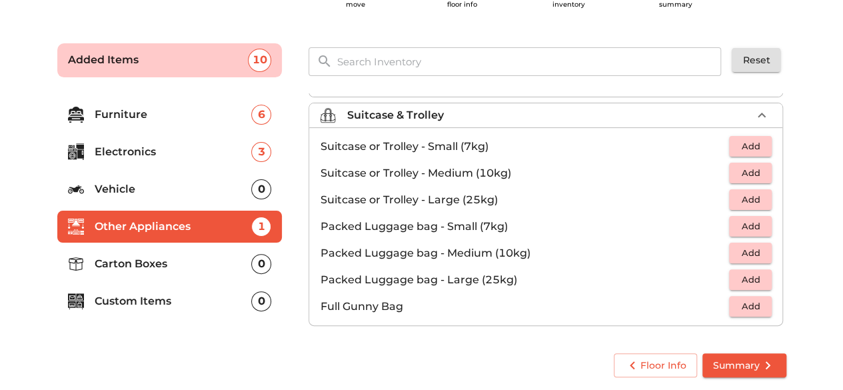
click at [156, 263] on p "Carton Boxes" at bounding box center [173, 264] width 157 height 16
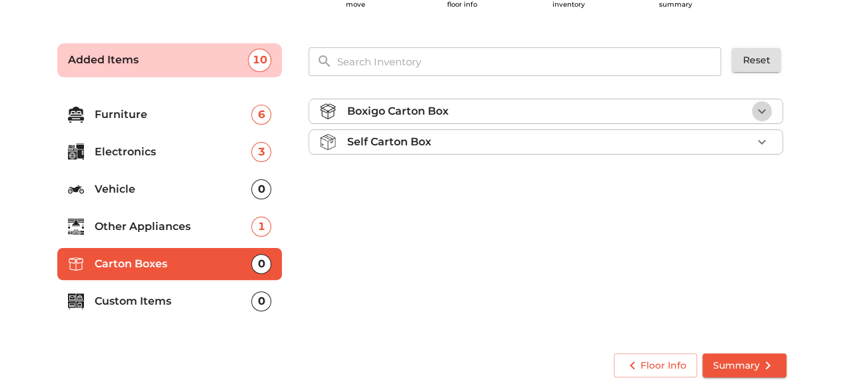
click at [764, 114] on icon "button" at bounding box center [762, 111] width 16 height 16
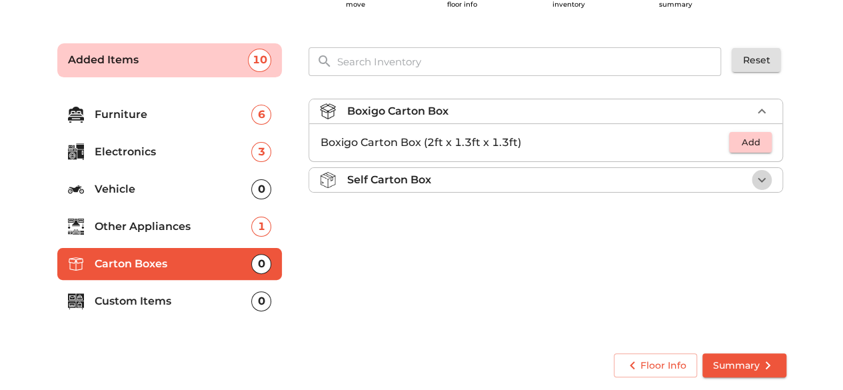
click at [766, 175] on icon "button" at bounding box center [762, 180] width 16 height 16
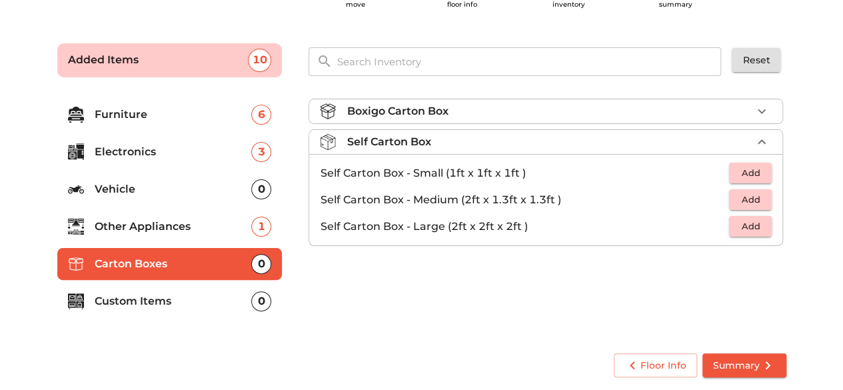
click at [166, 302] on p "Custom Items" at bounding box center [173, 301] width 157 height 16
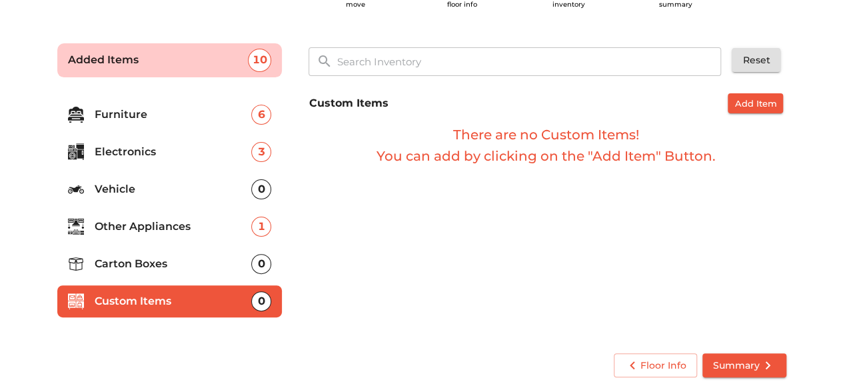
click at [749, 365] on span "Summary" at bounding box center [744, 365] width 63 height 17
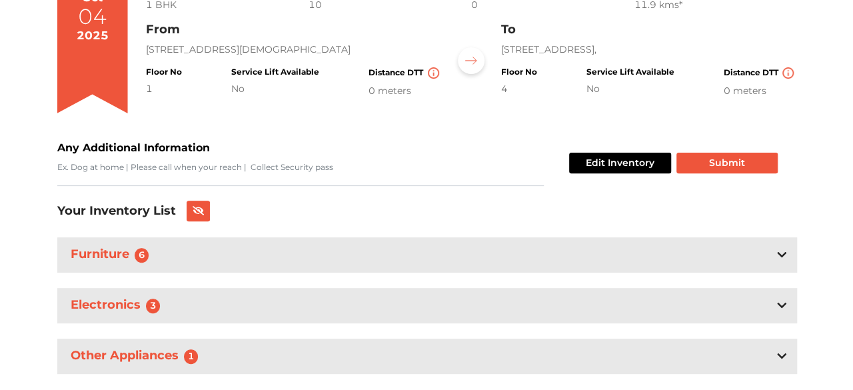
scroll to position [174, 0]
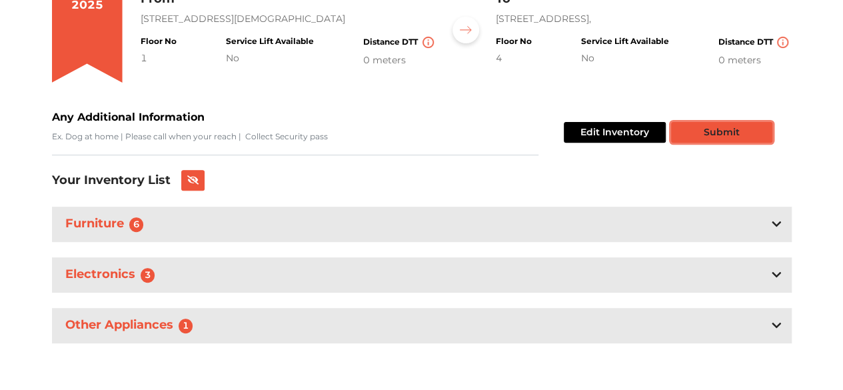
click at [747, 135] on button "Submit" at bounding box center [721, 132] width 101 height 21
